Goal: Communication & Community: Participate in discussion

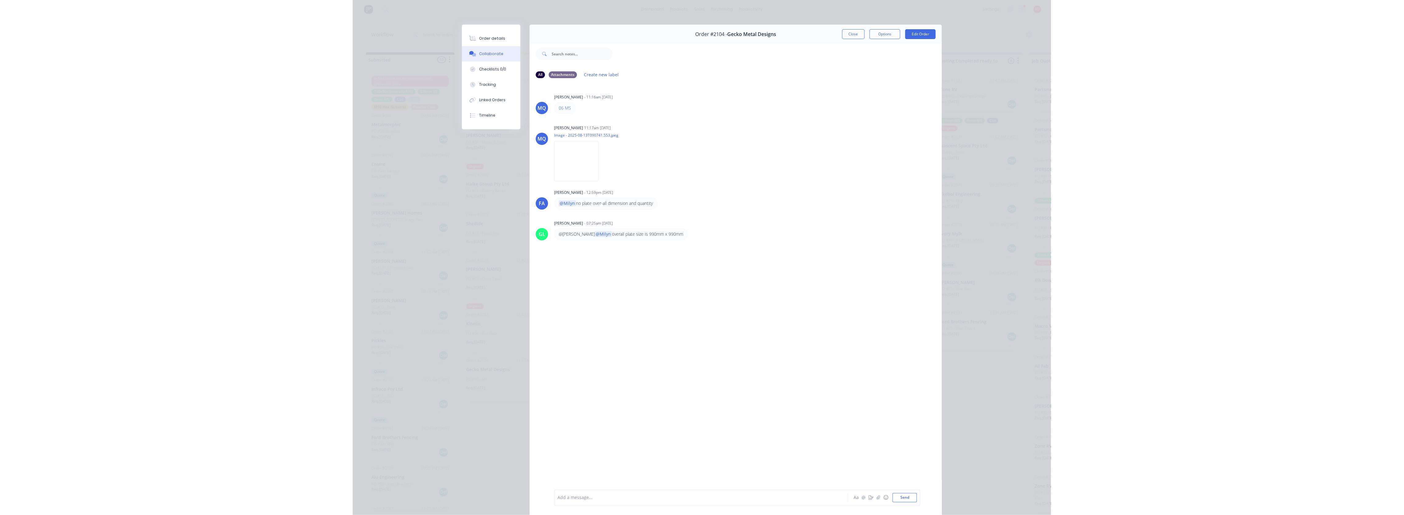
scroll to position [30, 0]
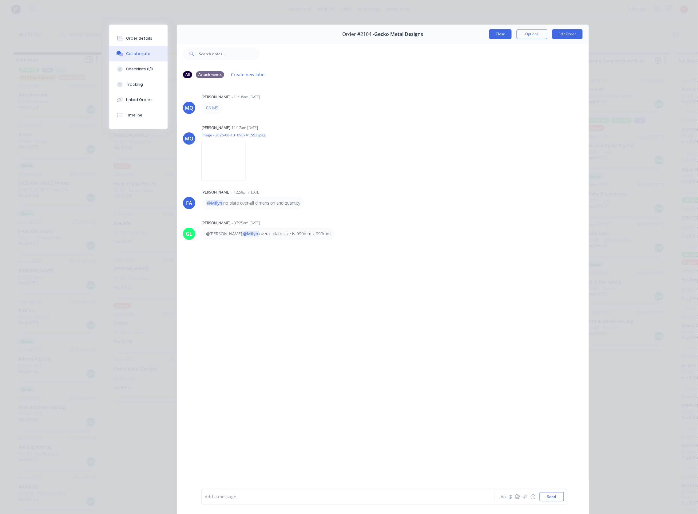
click at [499, 33] on button "Close" at bounding box center [500, 34] width 22 height 10
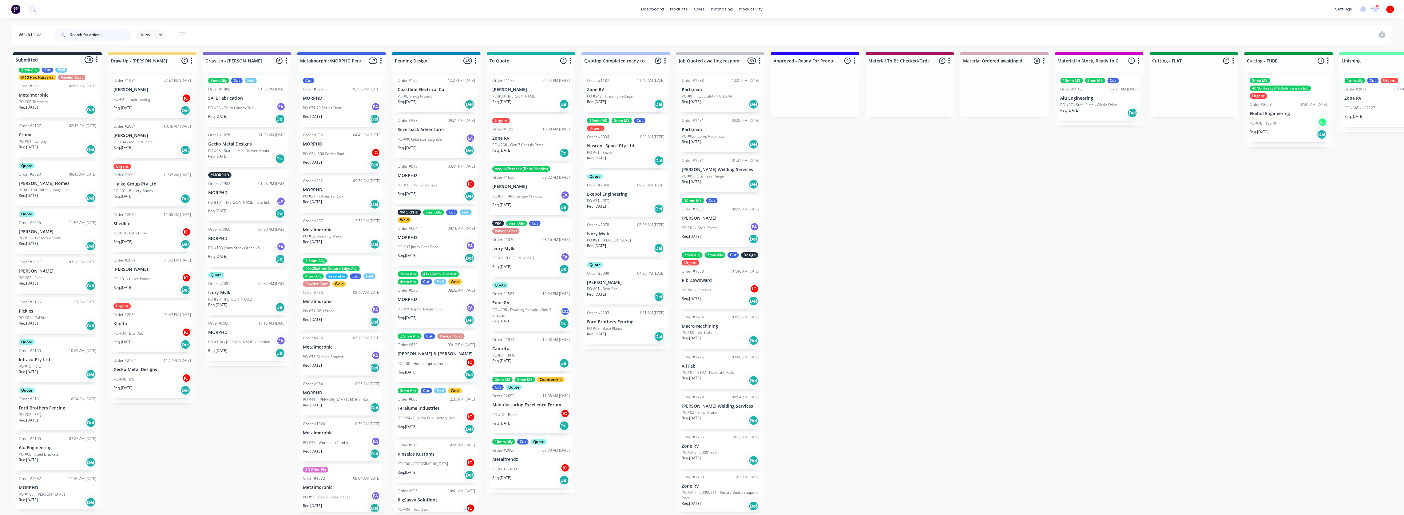
scroll to position [29, 0]
click at [111, 38] on input "text" at bounding box center [100, 35] width 61 height 12
click at [113, 33] on input "text" at bounding box center [100, 35] width 61 height 12
type input "[PERSON_NAME]"
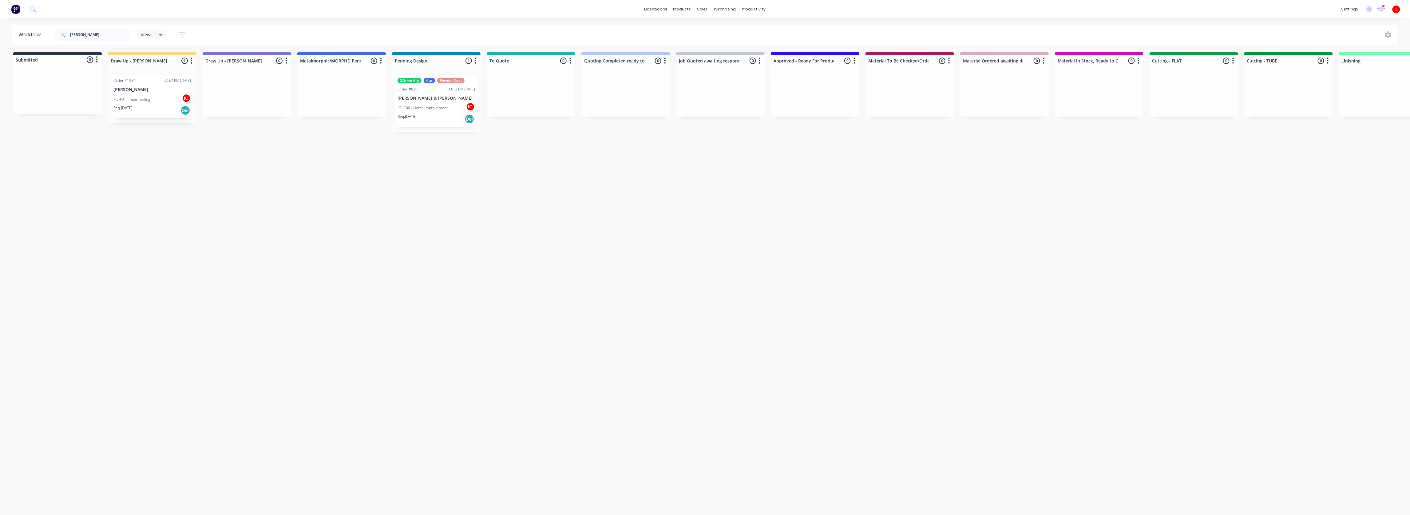
click at [142, 95] on div "PO #01 - Tape Tooling IC" at bounding box center [151, 99] width 77 height 12
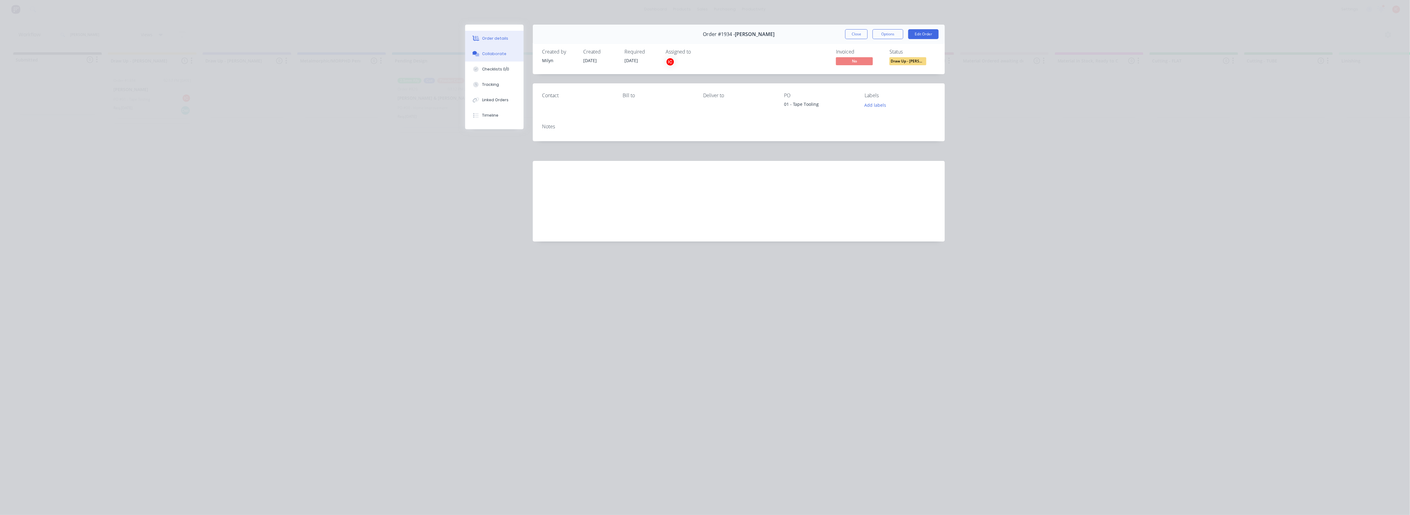
click at [499, 54] on div "Collaborate" at bounding box center [494, 54] width 24 height 6
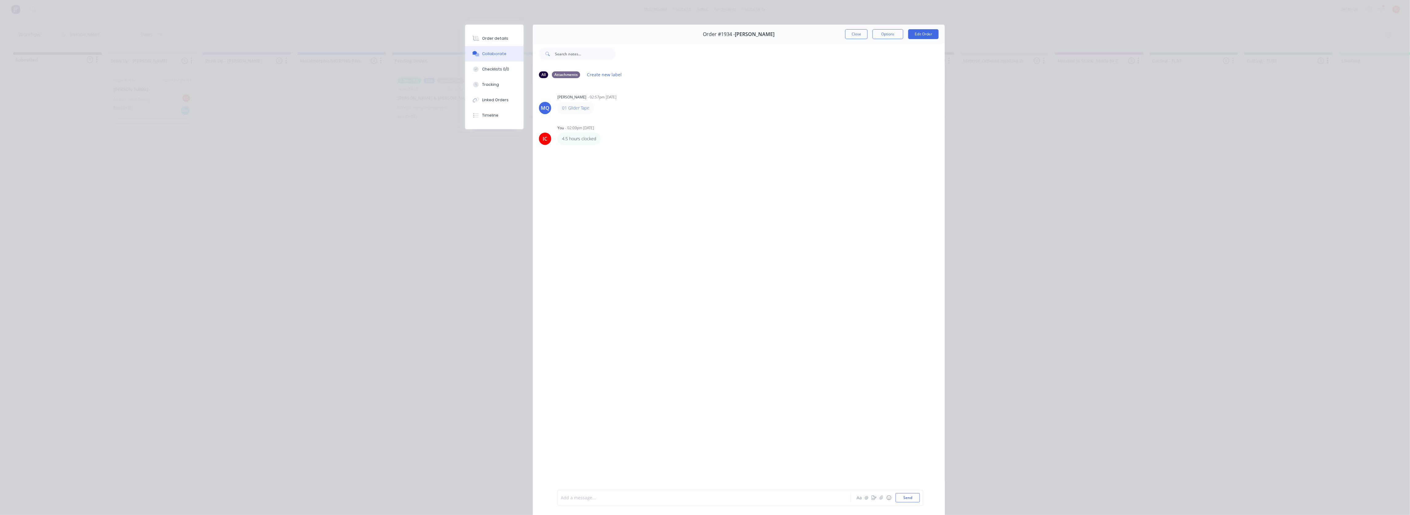
click at [663, 496] on div at bounding box center [695, 497] width 269 height 6
click at [698, 36] on button "Close" at bounding box center [856, 34] width 22 height 10
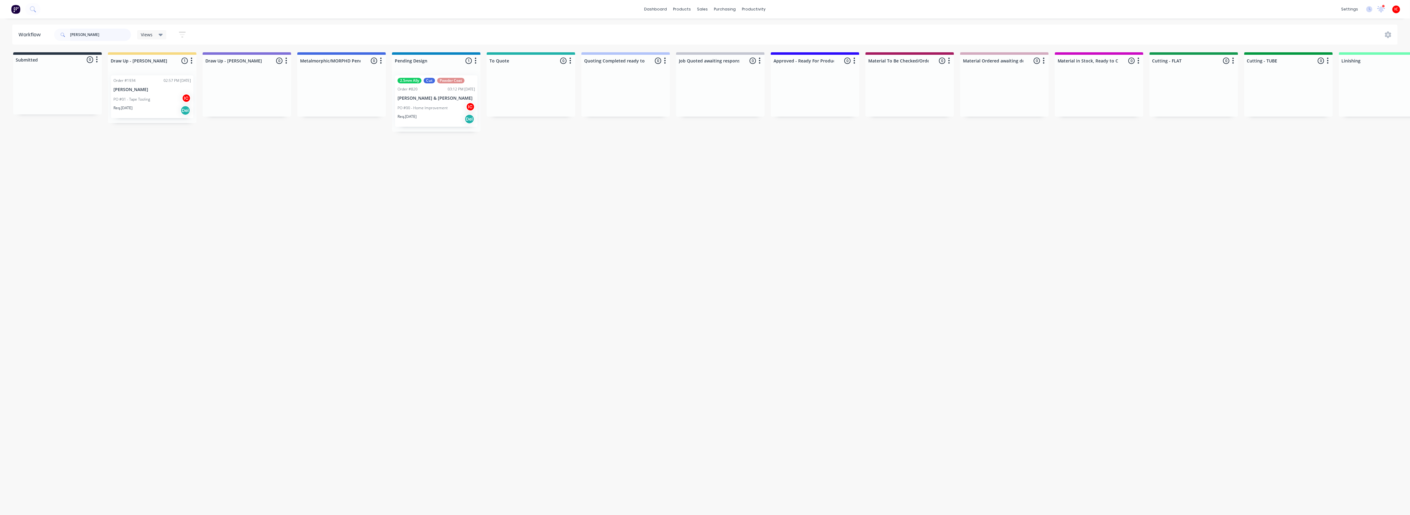
drag, startPoint x: 103, startPoint y: 36, endPoint x: 37, endPoint y: 36, distance: 66.1
click at [37, 36] on header "Workflow [PERSON_NAME] Views Save new view None (Default) edit [PERSON_NAME] ed…" at bounding box center [705, 35] width 1386 height 20
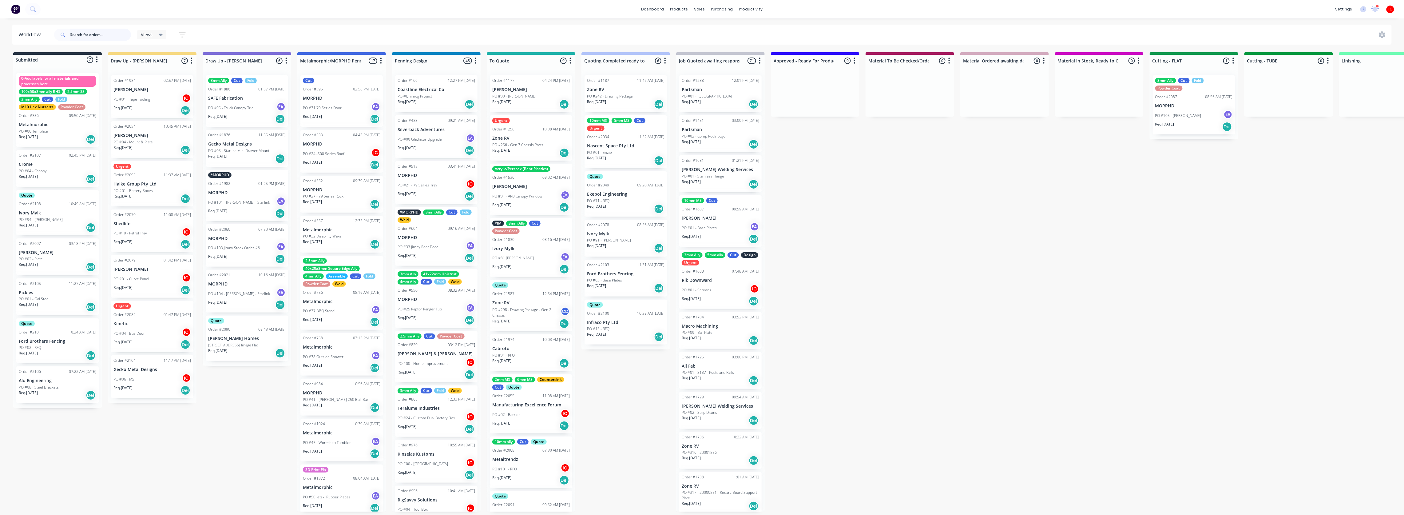
click at [101, 33] on input "text" at bounding box center [100, 35] width 61 height 12
type input "sky"
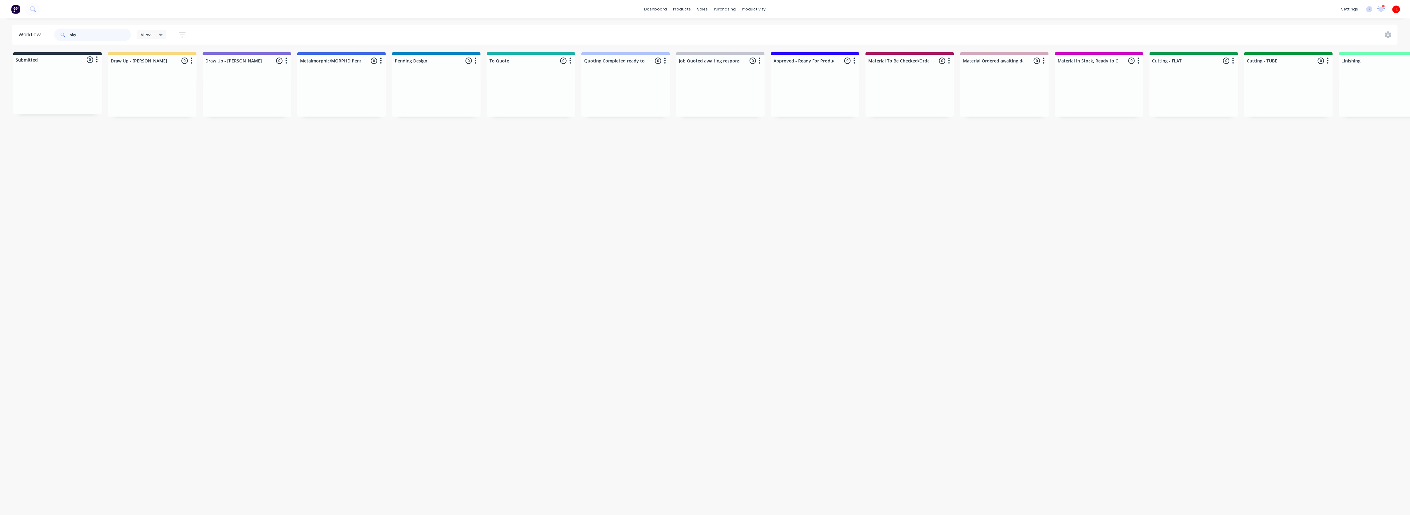
drag, startPoint x: 101, startPoint y: 36, endPoint x: 66, endPoint y: 31, distance: 34.7
click at [66, 31] on div "sky" at bounding box center [92, 35] width 77 height 12
